Goal: Task Accomplishment & Management: Manage account settings

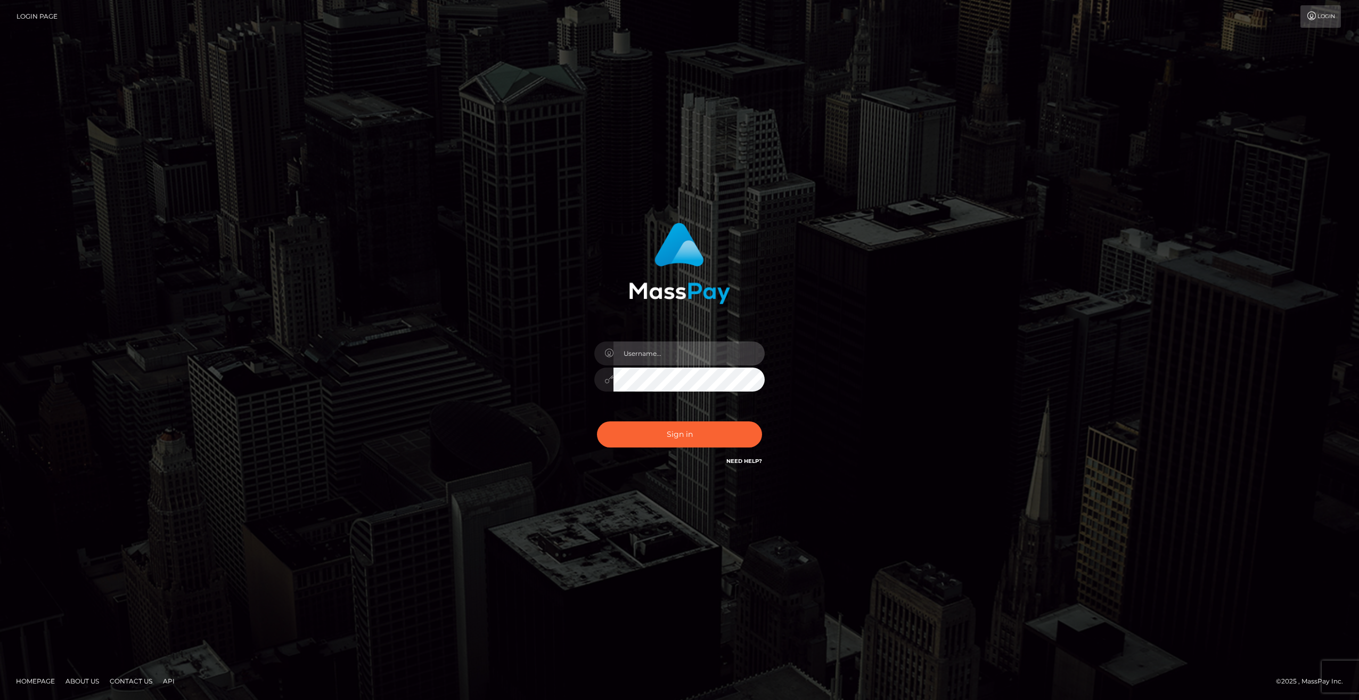
type input "larszander"
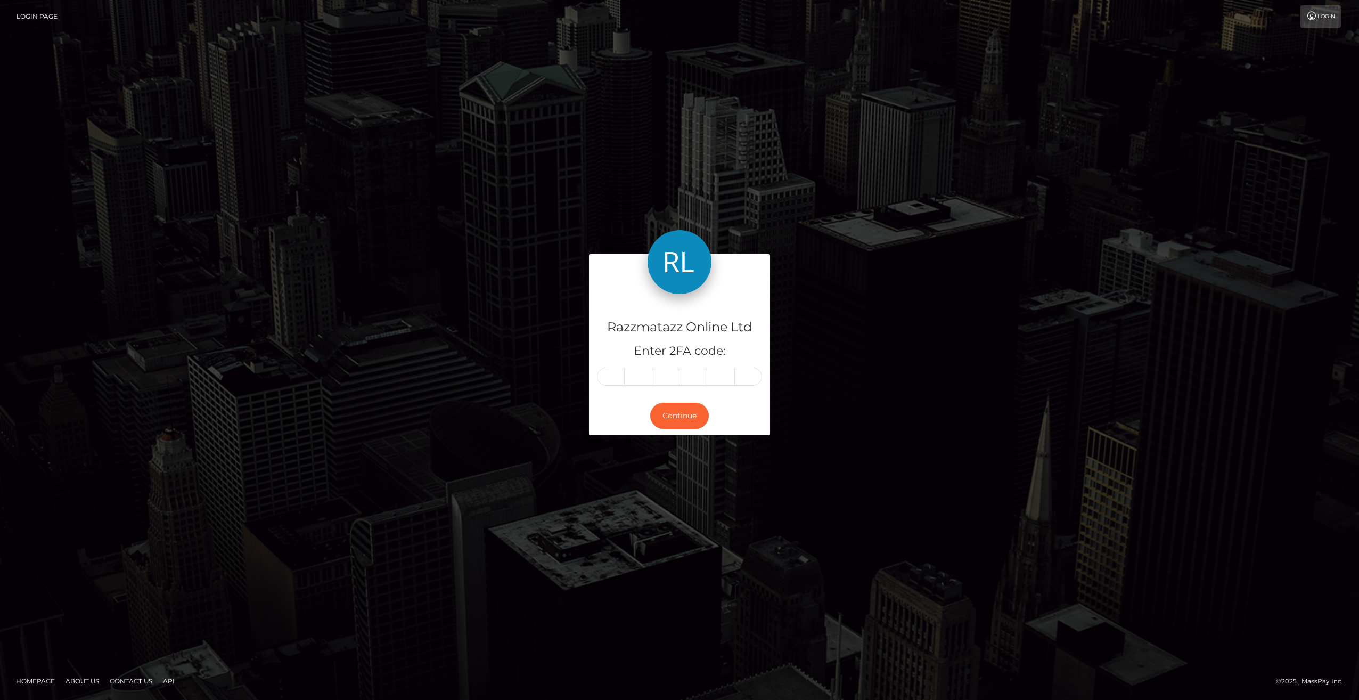
click at [618, 367] on input "text" at bounding box center [611, 376] width 28 height 18
